Goal: Information Seeking & Learning: Compare options

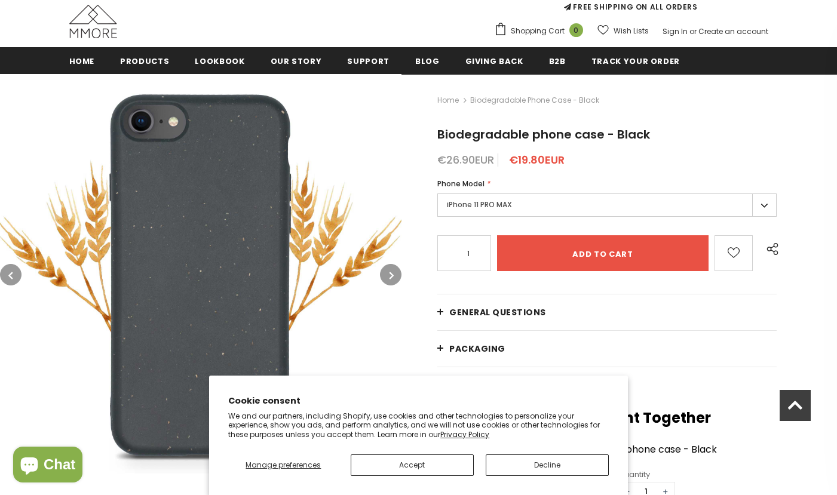
scroll to position [108, 0]
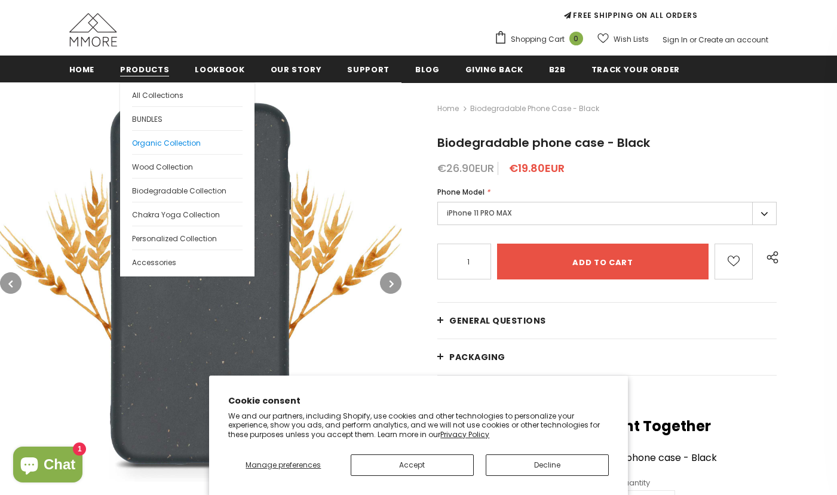
click at [201, 146] on link "Organic Collection" at bounding box center [187, 142] width 111 height 24
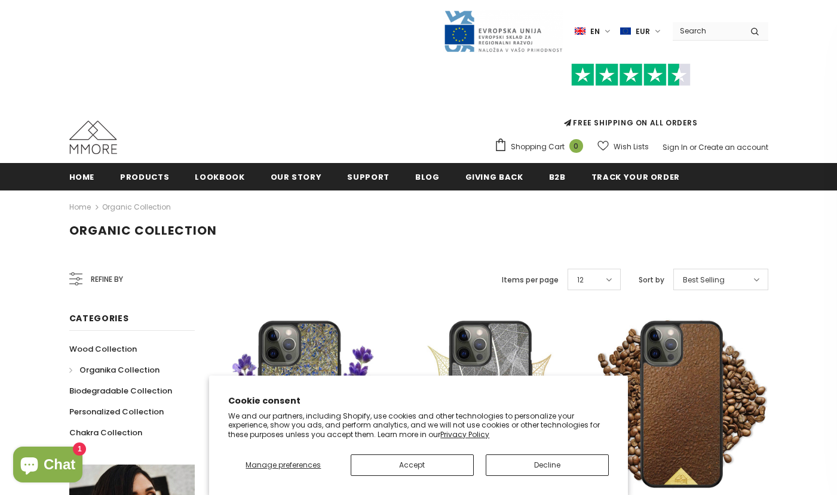
click at [101, 278] on span "Refine by" at bounding box center [107, 279] width 32 height 13
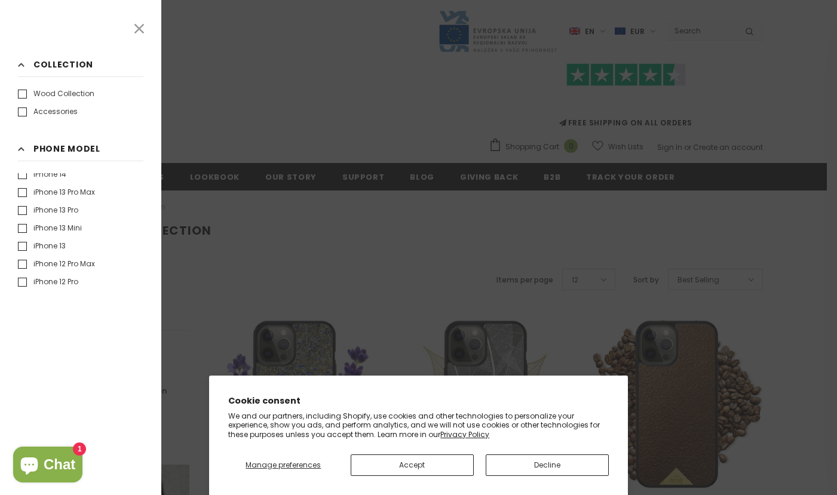
scroll to position [222, 0]
click at [23, 209] on label "iPhone 13 Pro" at bounding box center [48, 207] width 60 height 12
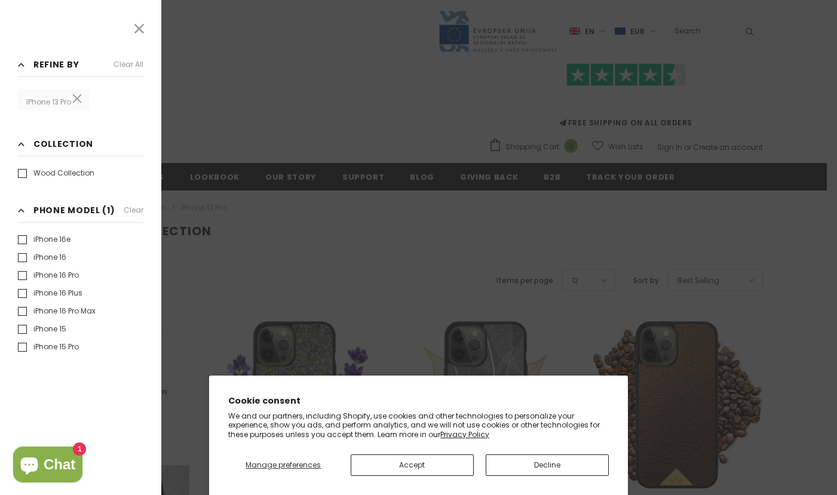
click at [25, 245] on label "iPhone 16e" at bounding box center [44, 240] width 53 height 12
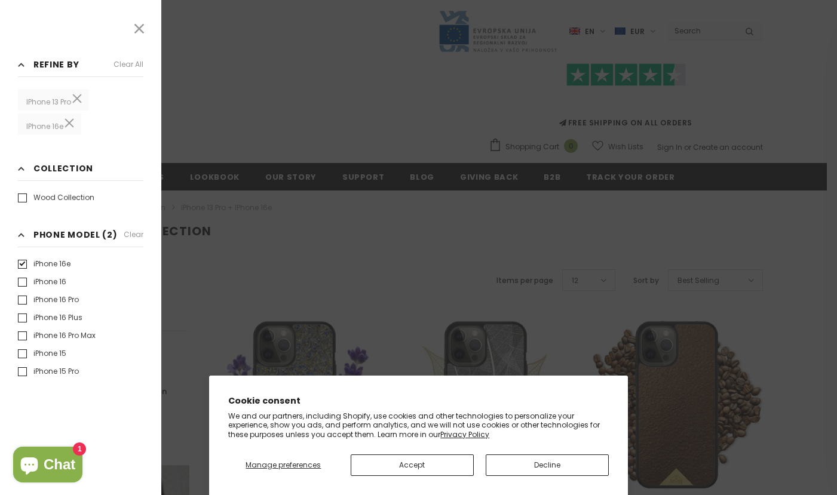
click at [25, 265] on label "iPhone 16e" at bounding box center [44, 264] width 53 height 12
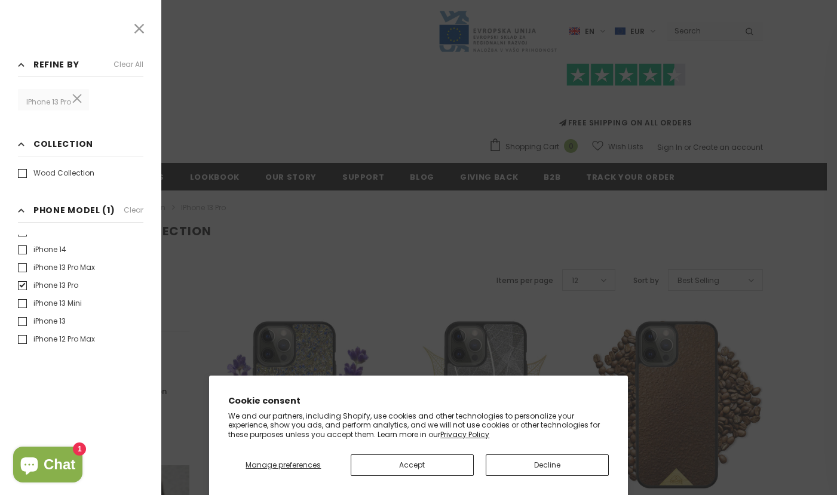
scroll to position [207, 0]
click at [22, 320] on label "iPhone 13" at bounding box center [42, 320] width 48 height 12
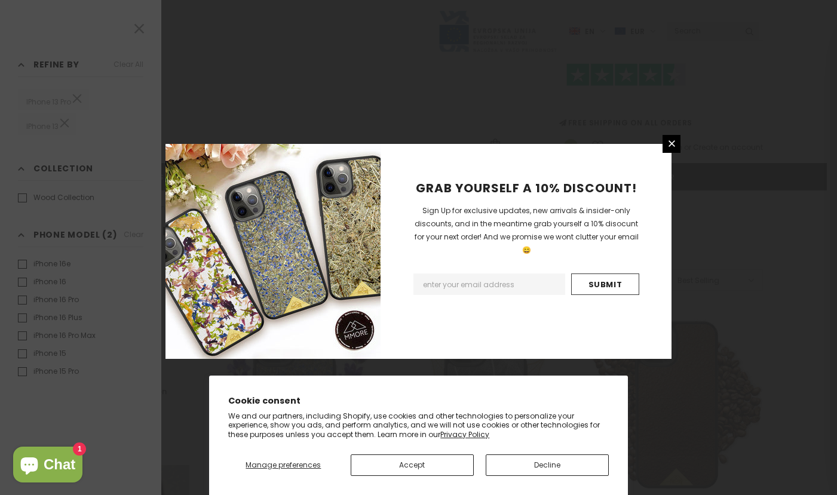
click at [452, 276] on input "Email Address" at bounding box center [490, 285] width 152 height 22
click at [619, 274] on input "Submit" at bounding box center [605, 285] width 68 height 22
click at [475, 276] on input "Email Address" at bounding box center [490, 285] width 152 height 22
type input "sprendeville@gmail.com"
click at [599, 274] on input "Submit" at bounding box center [605, 285] width 68 height 22
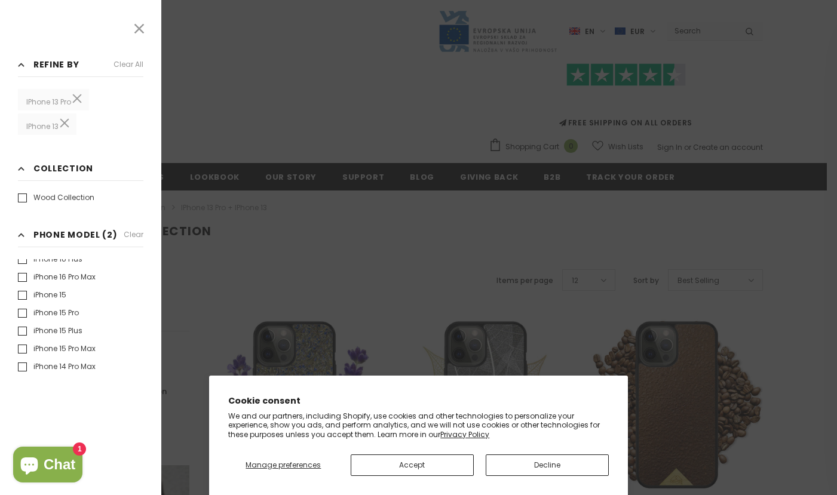
scroll to position [108, 0]
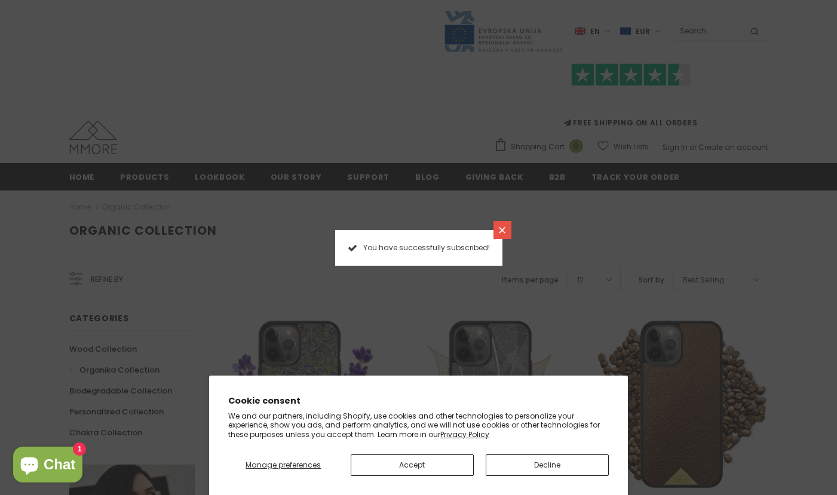
scroll to position [6, 0]
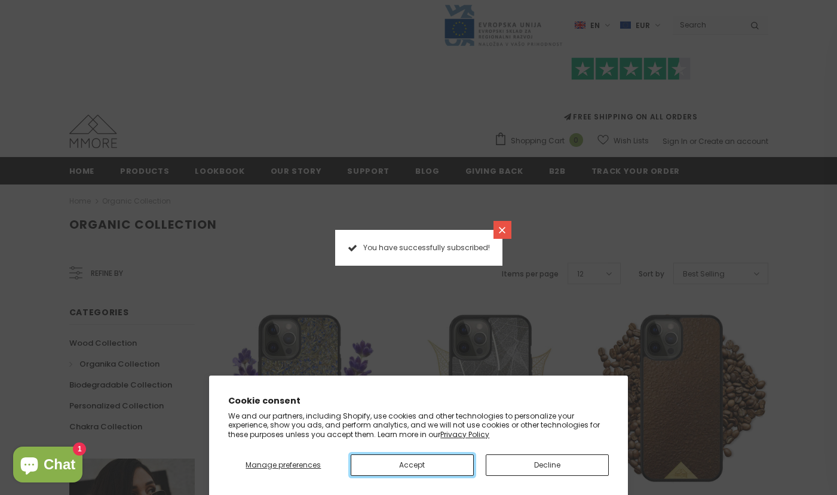
click at [431, 469] on button "Accept" at bounding box center [412, 466] width 123 height 22
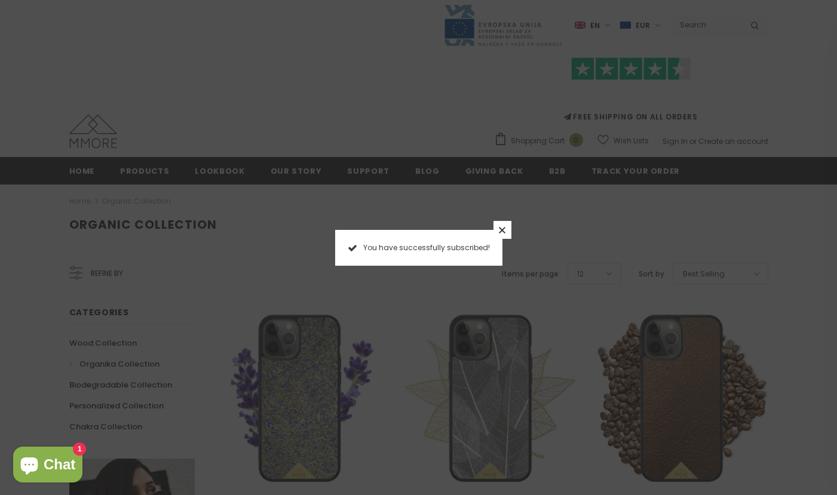
click at [507, 230] on link at bounding box center [503, 230] width 18 height 18
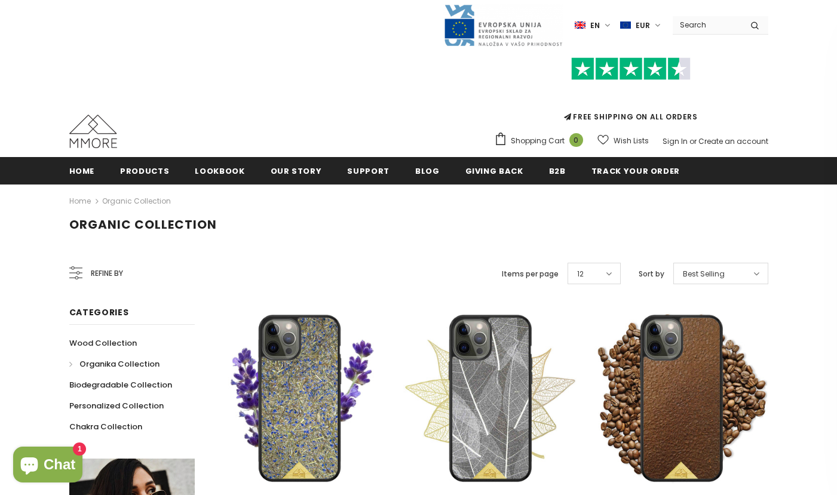
click at [75, 271] on icon at bounding box center [75, 273] width 13 height 13
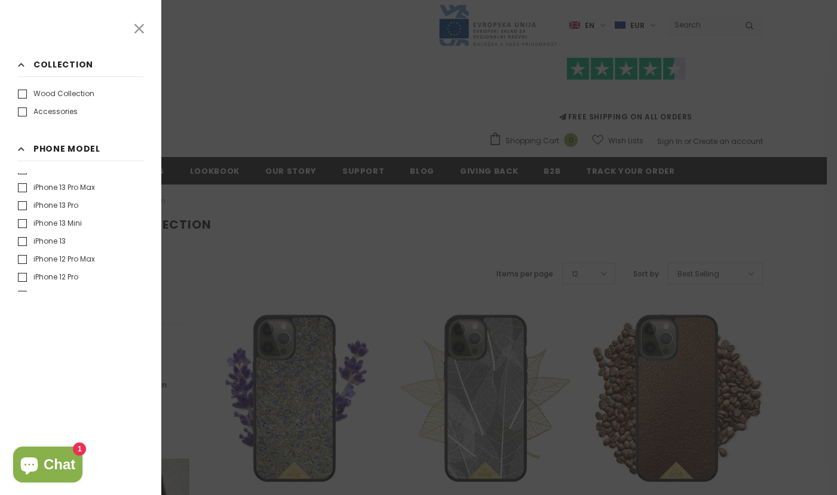
scroll to position [227, 0]
click at [21, 239] on label "iPhone 13" at bounding box center [42, 238] width 48 height 12
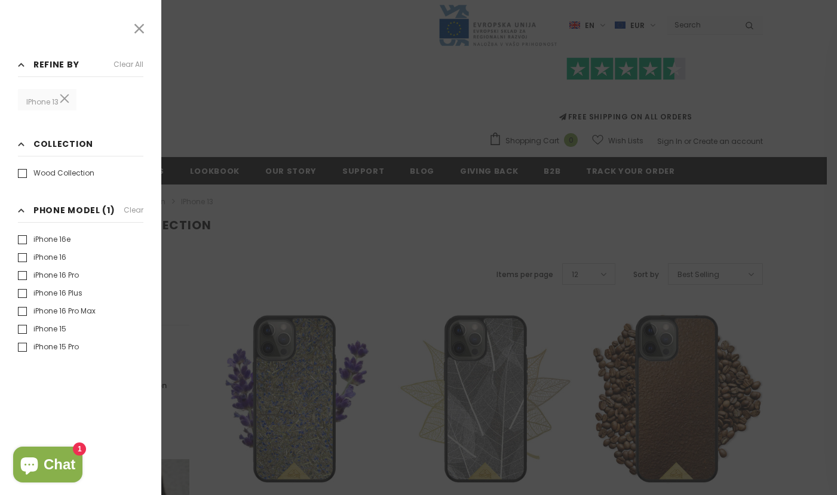
click at [310, 238] on div at bounding box center [418, 247] width 837 height 495
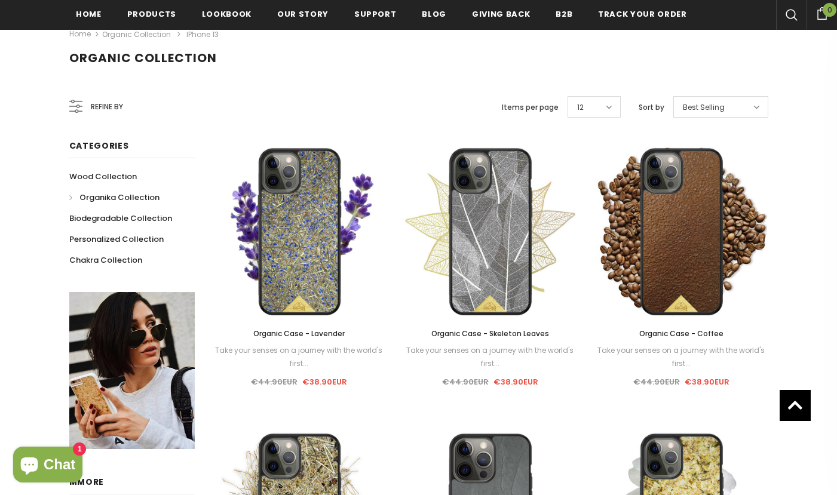
scroll to position [172, 0]
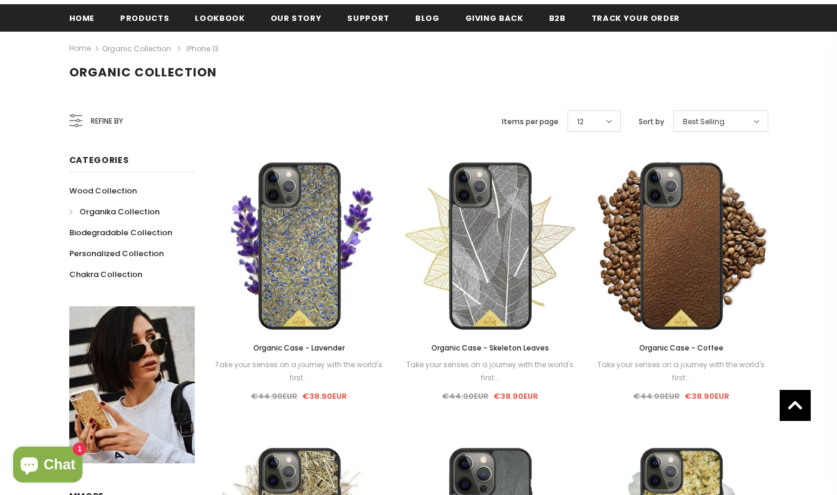
click at [85, 46] on link "Home" at bounding box center [80, 48] width 22 height 15
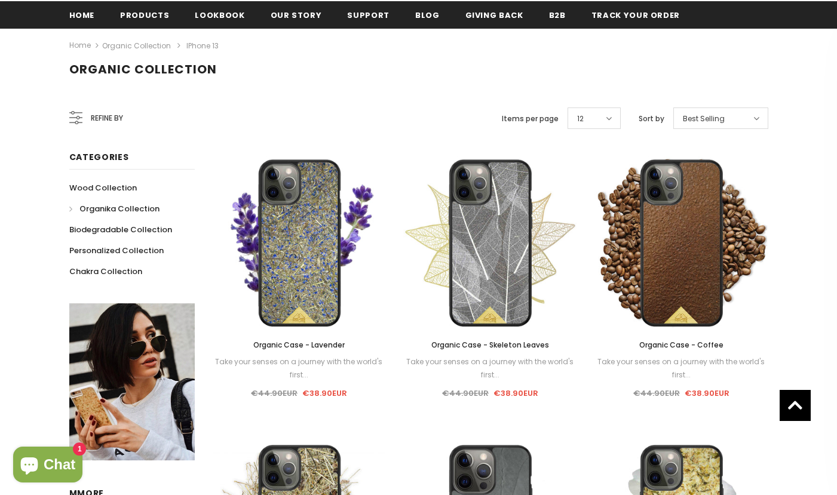
scroll to position [163, 0]
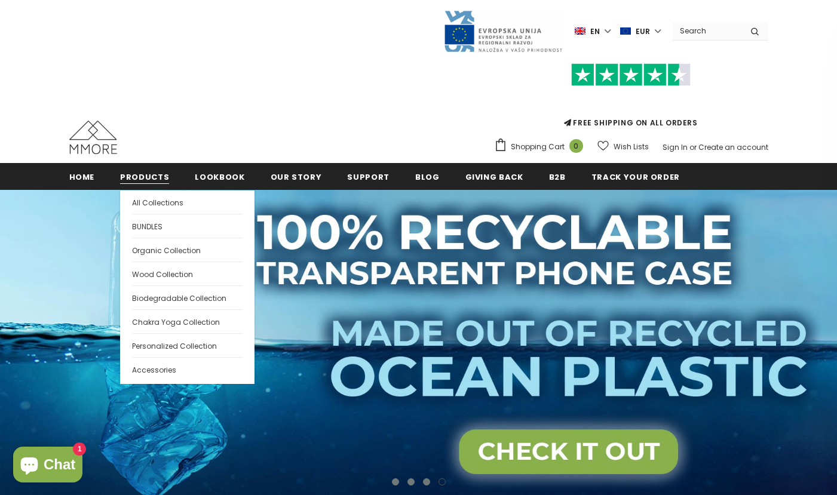
click at [128, 177] on span "Products" at bounding box center [144, 177] width 49 height 11
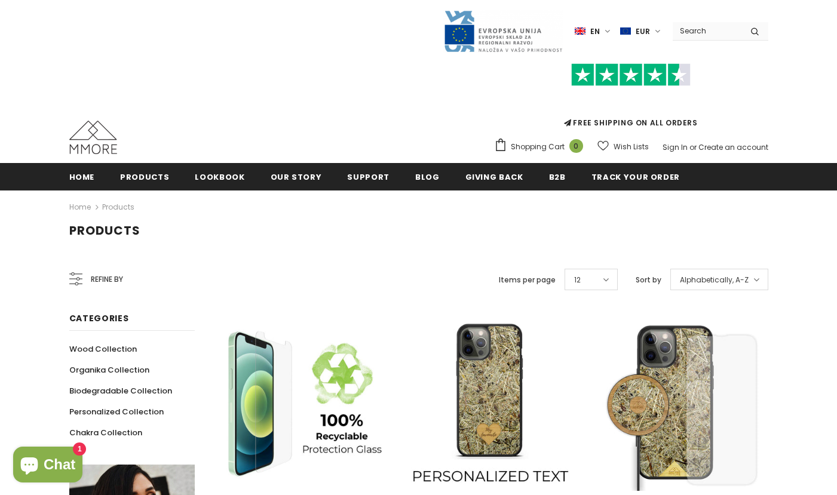
click at [97, 280] on span "Refine by" at bounding box center [107, 279] width 32 height 13
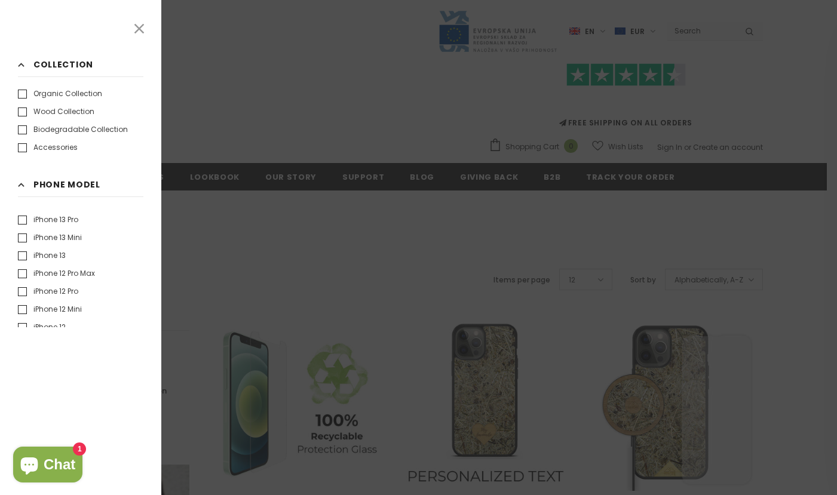
scroll to position [253, 0]
click at [21, 249] on label "iPhone 13" at bounding box center [42, 248] width 48 height 12
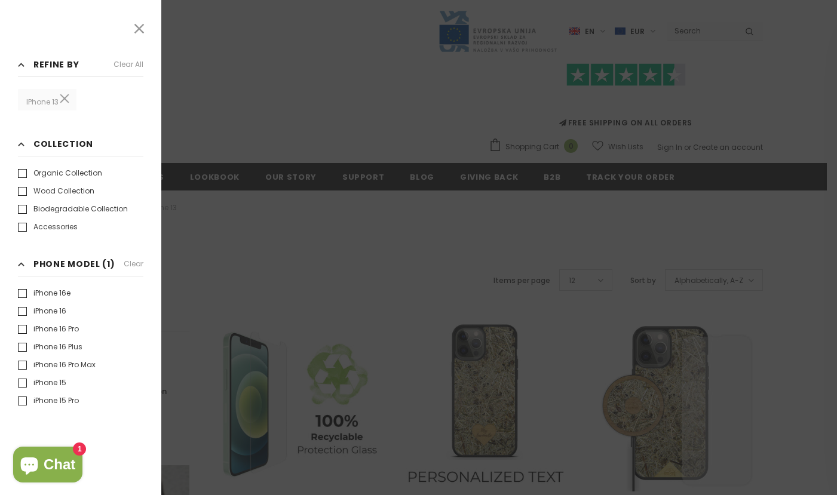
click at [336, 243] on div at bounding box center [418, 247] width 837 height 495
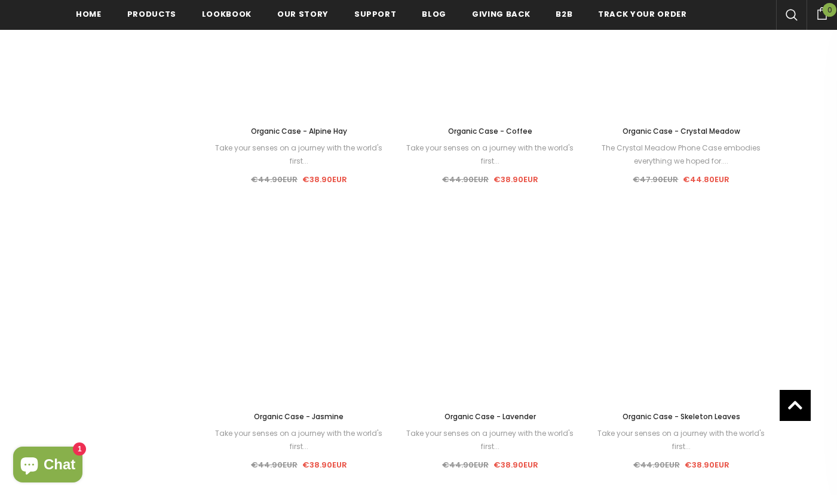
scroll to position [4101, 0]
